Goal: Transaction & Acquisition: Obtain resource

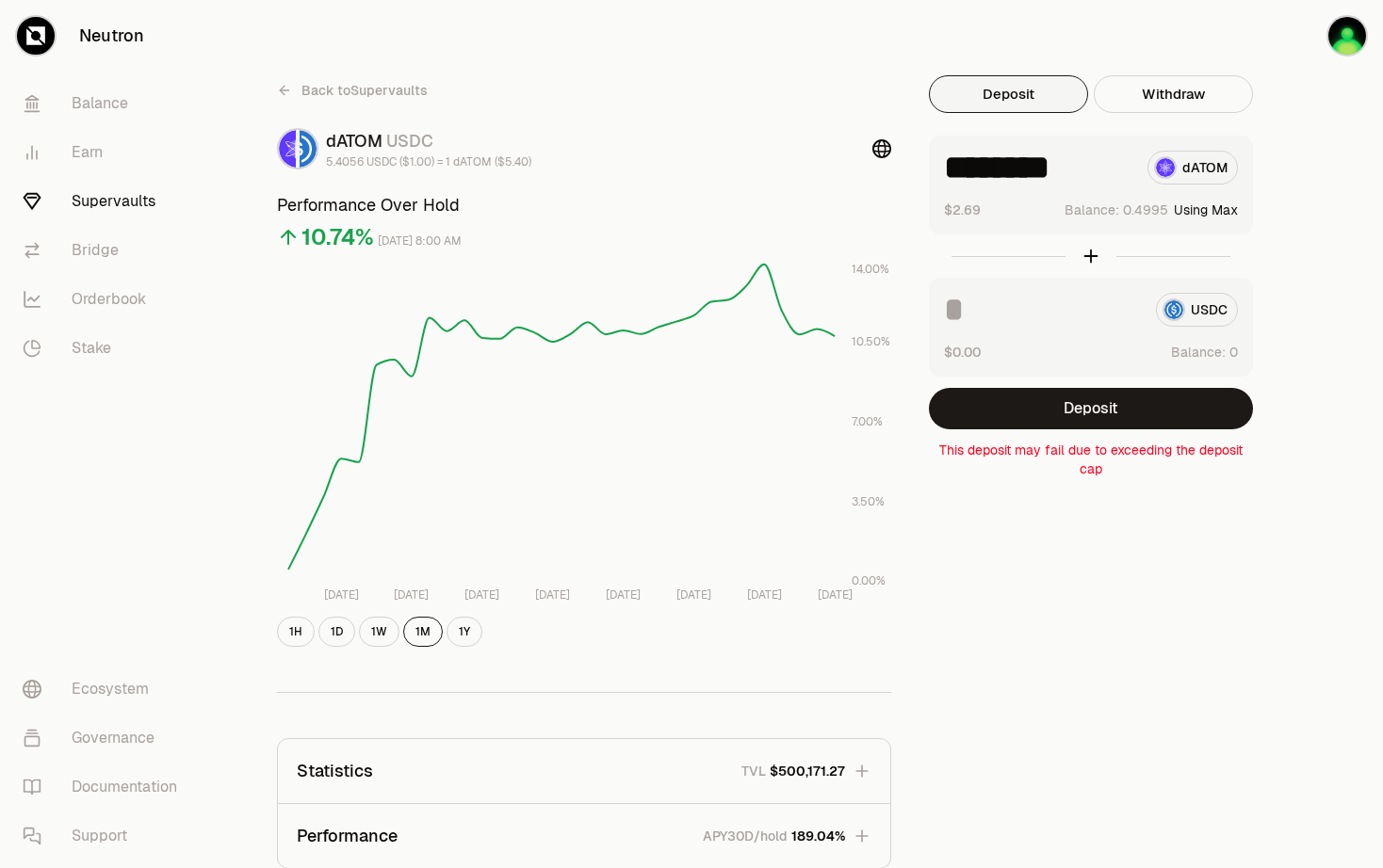
click at [145, 207] on link "Supervaults" at bounding box center [105, 201] width 196 height 49
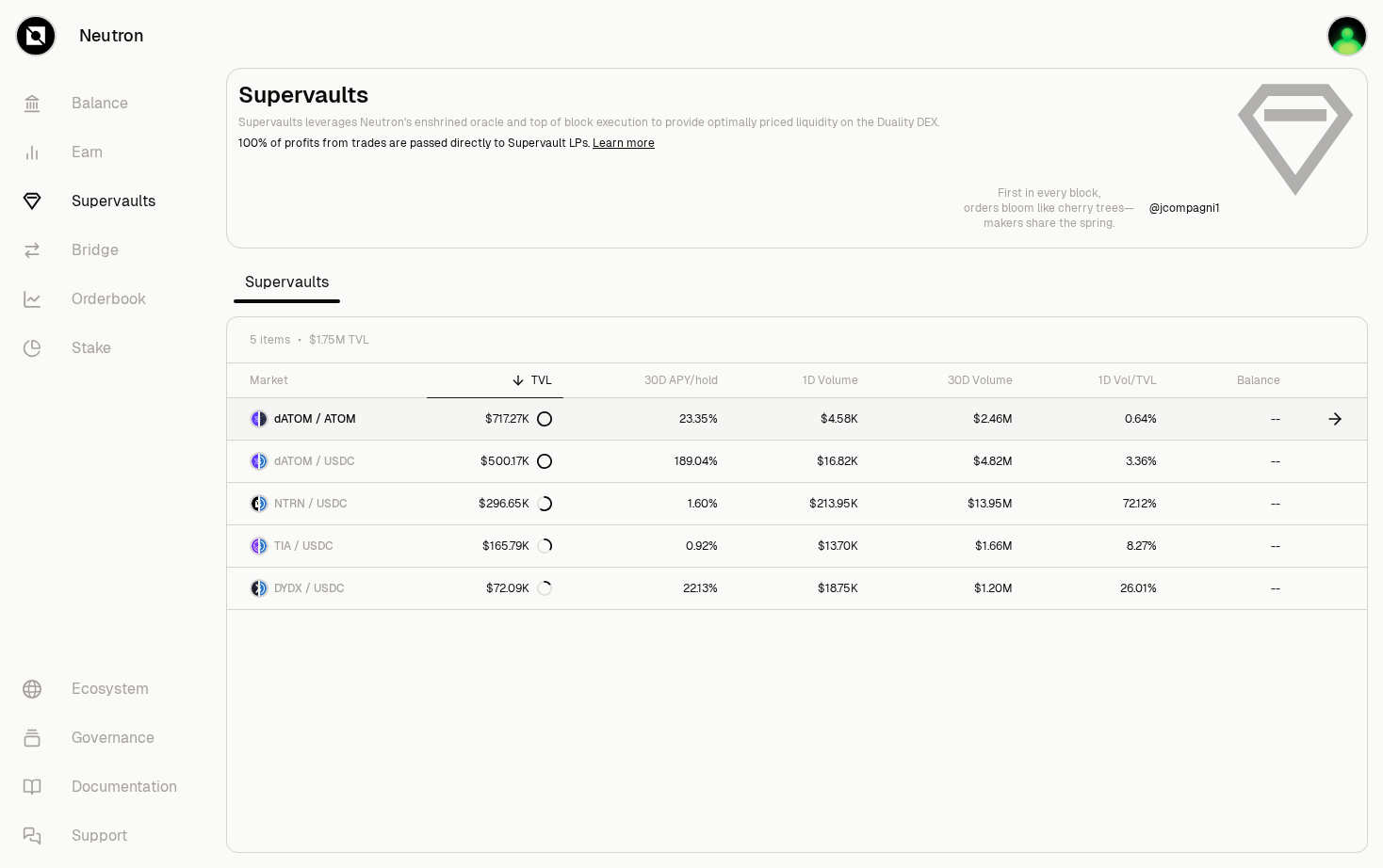
click at [399, 417] on link "dATOM / ATOM" at bounding box center [327, 419] width 200 height 42
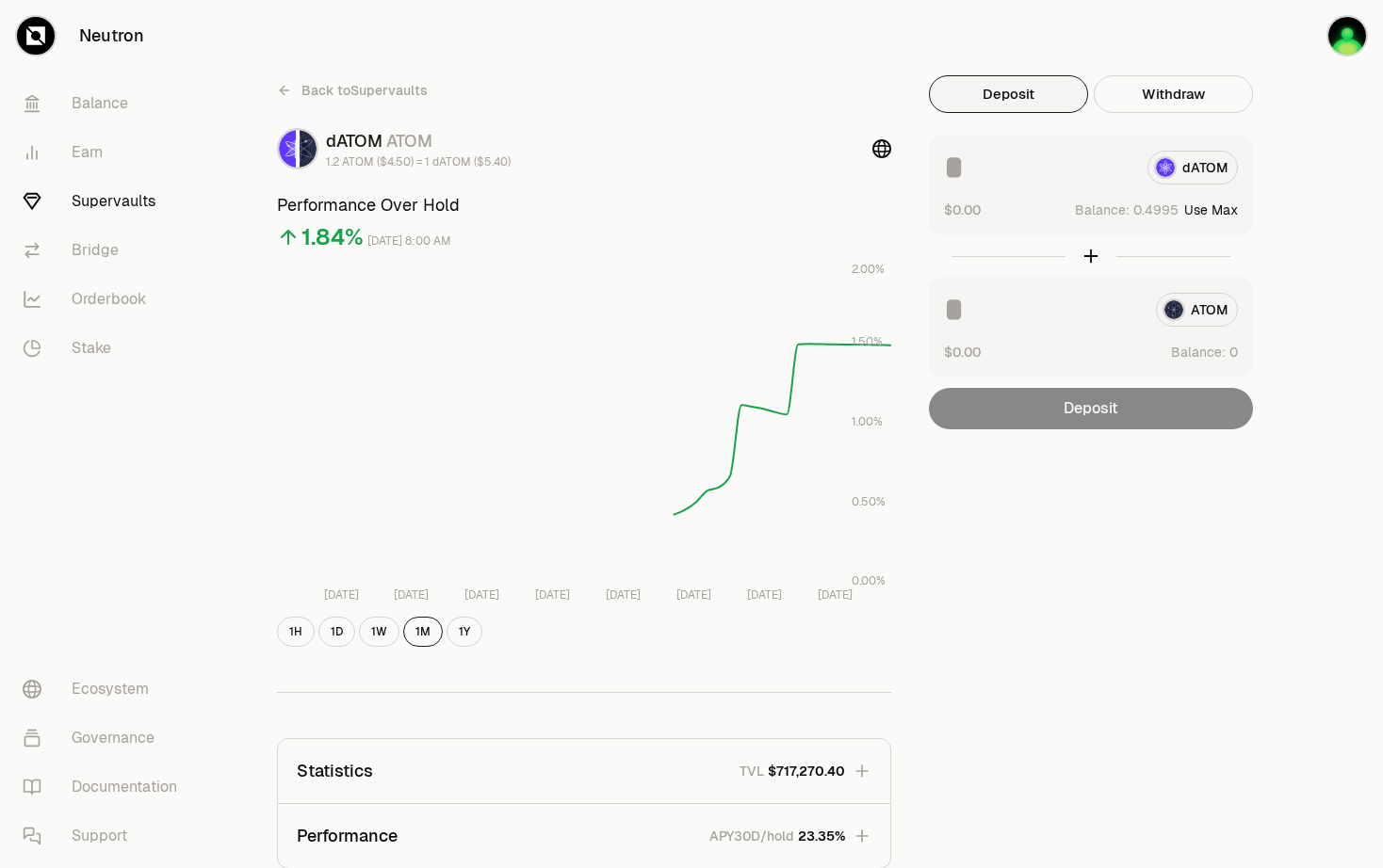
click at [1223, 205] on button "Use Max" at bounding box center [1211, 210] width 54 height 19
type input "********"
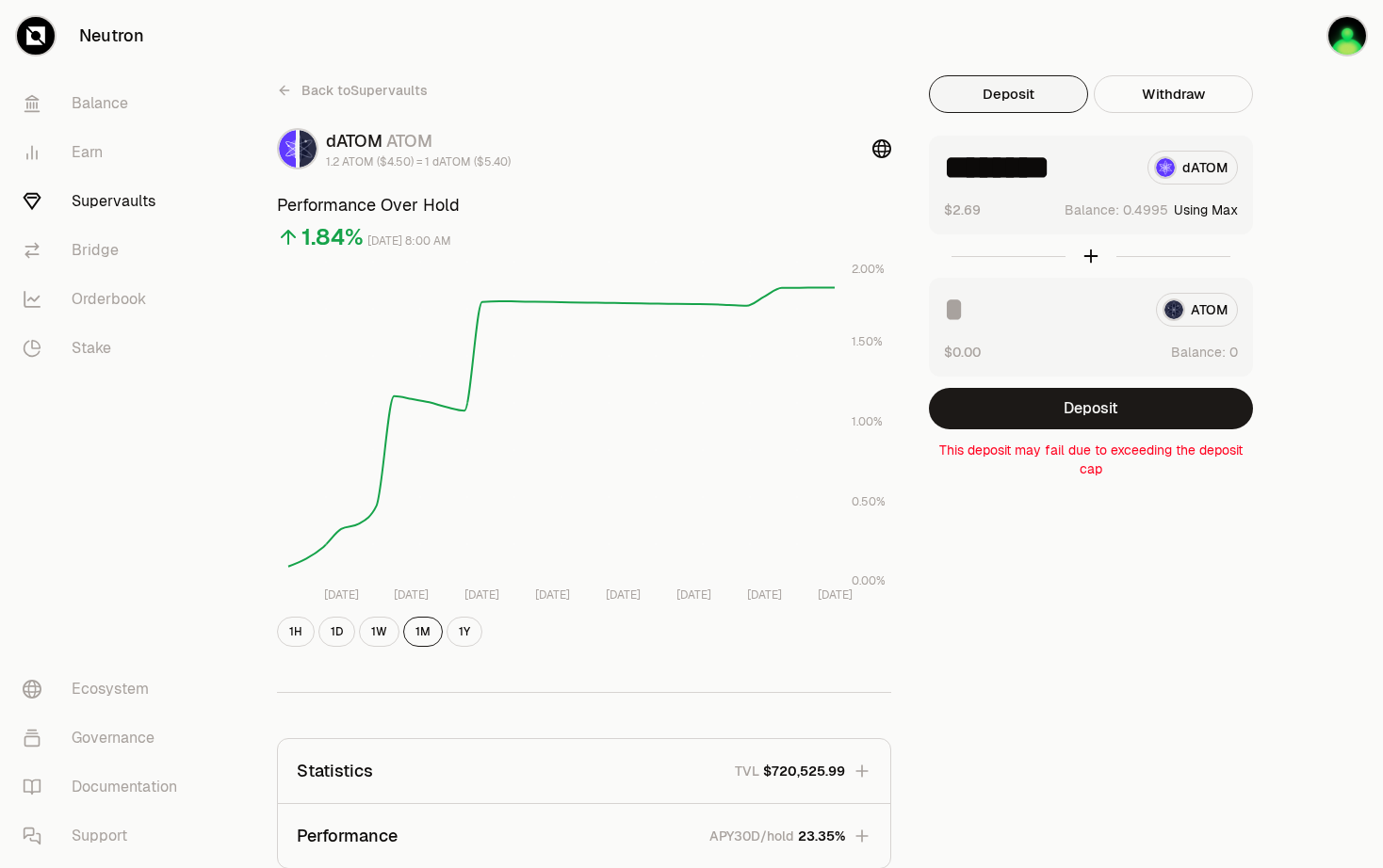
click at [773, 17] on div "Back to Supervaults dATOM ATOM 1.2 ATOM ($4.50) = 1 dATOM ($5.40) Performance O…" at bounding box center [797, 619] width 1131 height 1237
click at [1213, 208] on button "Using Max" at bounding box center [1206, 210] width 64 height 19
click at [1227, 212] on button "Using Max" at bounding box center [1206, 210] width 64 height 19
click at [1127, 408] on button "Deposit" at bounding box center [1091, 409] width 324 height 42
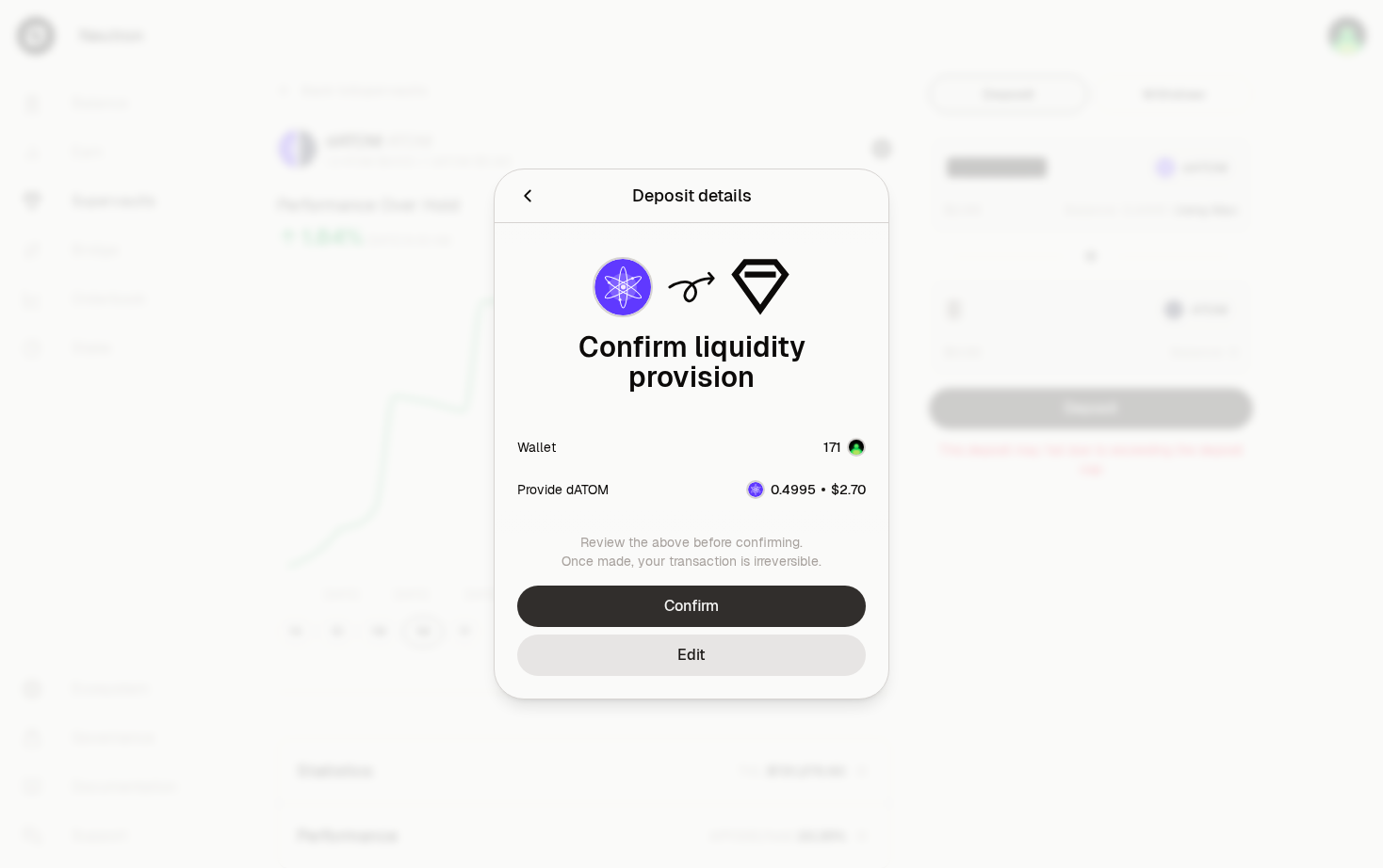
click at [725, 586] on button "Confirm" at bounding box center [692, 607] width 349 height 42
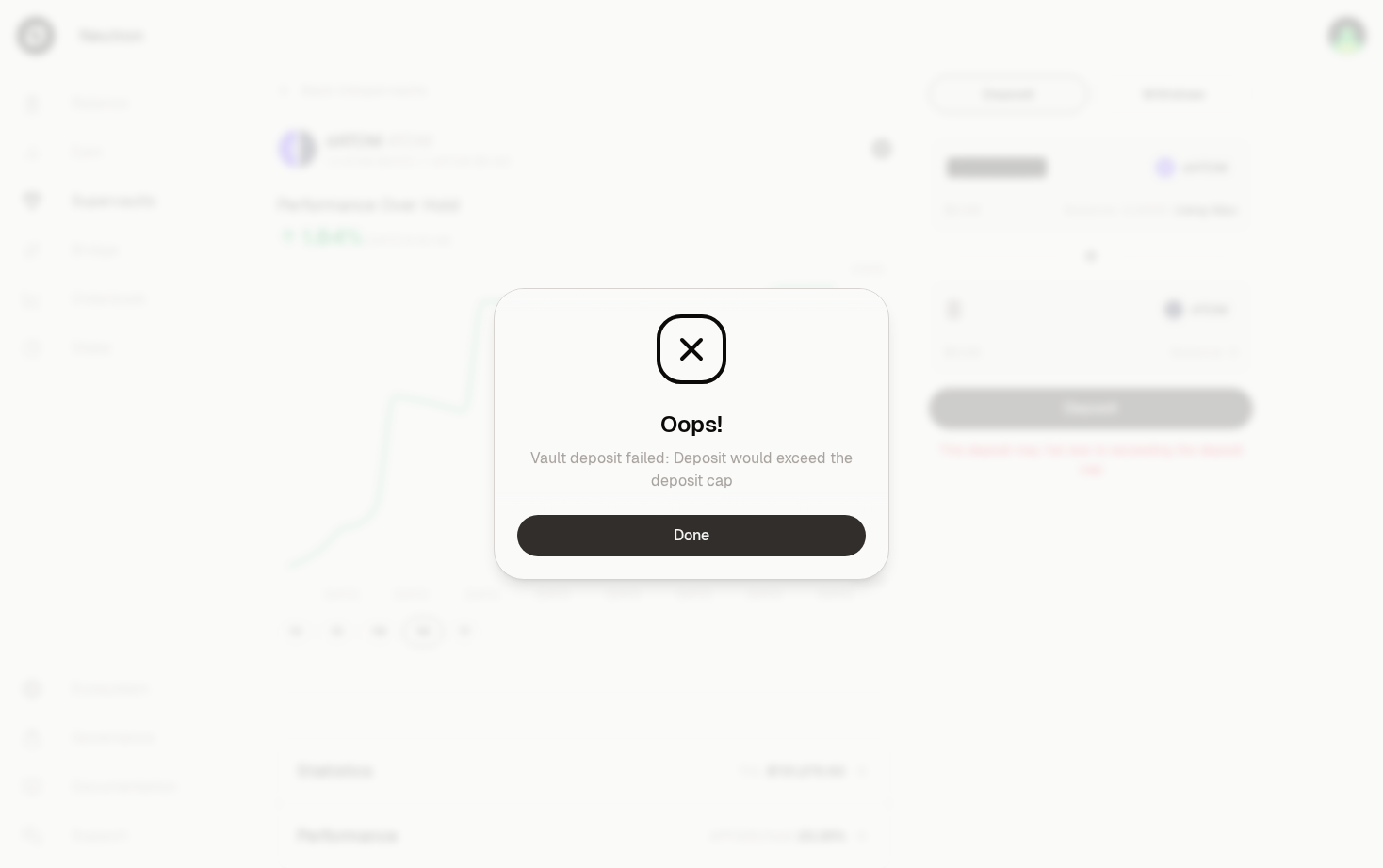
click at [766, 550] on button "Done" at bounding box center [692, 536] width 349 height 42
